Goal: Find specific page/section: Find specific page/section

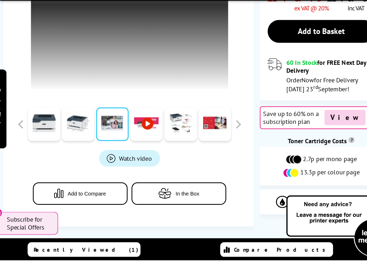
scroll to position [293, 0]
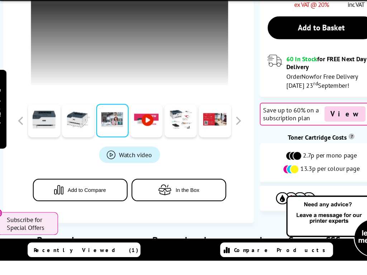
click at [105, 174] on span "Product_All_Videos" at bounding box center [110, 178] width 10 height 8
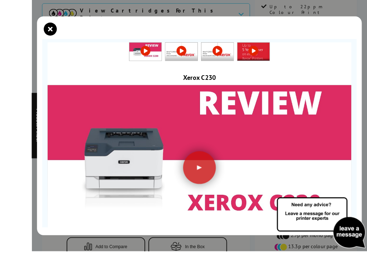
scroll to position [215, 0]
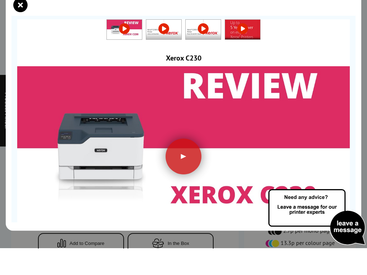
click at [21, 25] on icon "close modal" at bounding box center [20, 32] width 14 height 14
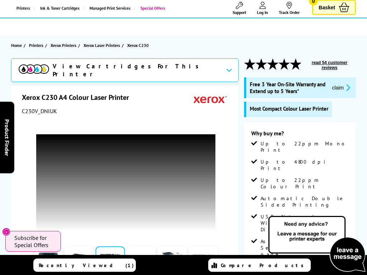
scroll to position [0, 0]
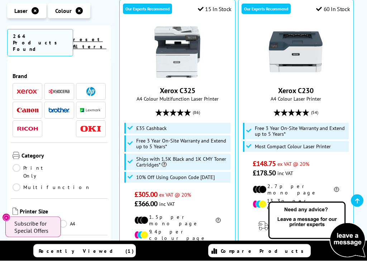
scroll to position [374, 0]
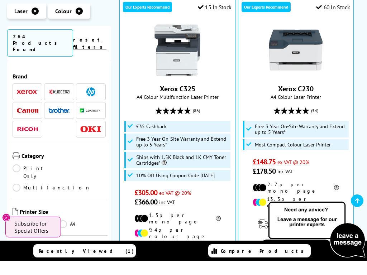
click at [161, 38] on img at bounding box center [177, 65] width 54 height 54
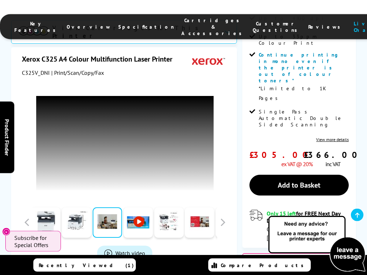
scroll to position [223, 0]
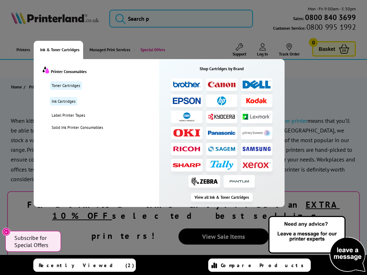
click at [60, 86] on link "Toner Cartridges" at bounding box center [66, 85] width 32 height 9
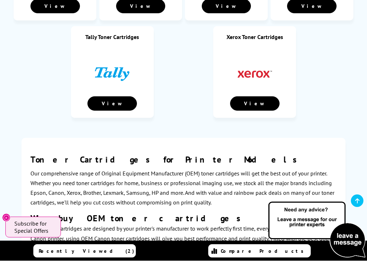
scroll to position [747, 0]
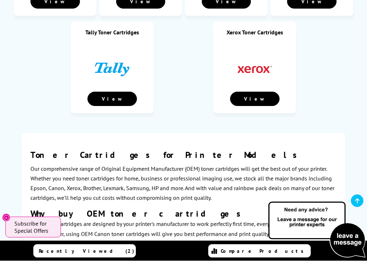
click at [264, 106] on link "View" at bounding box center [254, 113] width 49 height 14
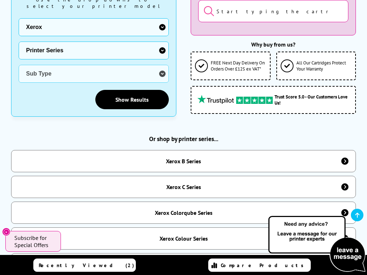
scroll to position [232, 0]
click at [321, 157] on div "Xerox B Series" at bounding box center [183, 161] width 345 height 22
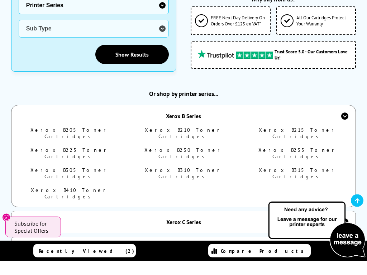
scroll to position [264, 0]
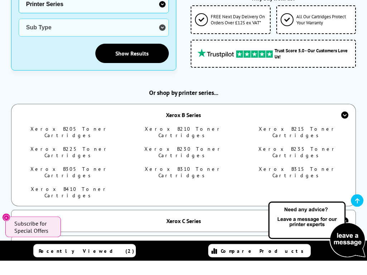
click at [313, 161] on link "Xerox B235 Toner Cartridges" at bounding box center [297, 167] width 78 height 13
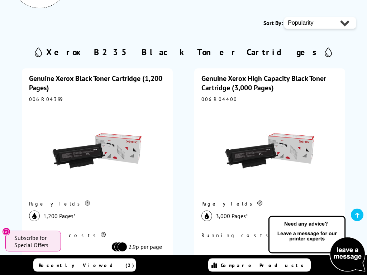
scroll to position [141, 0]
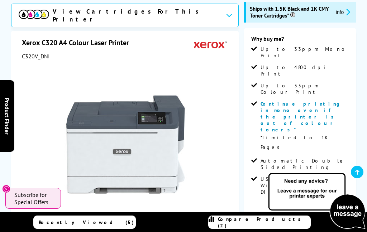
scroll to position [160, 0]
